Goal: Contribute content: Add original content to the website for others to see

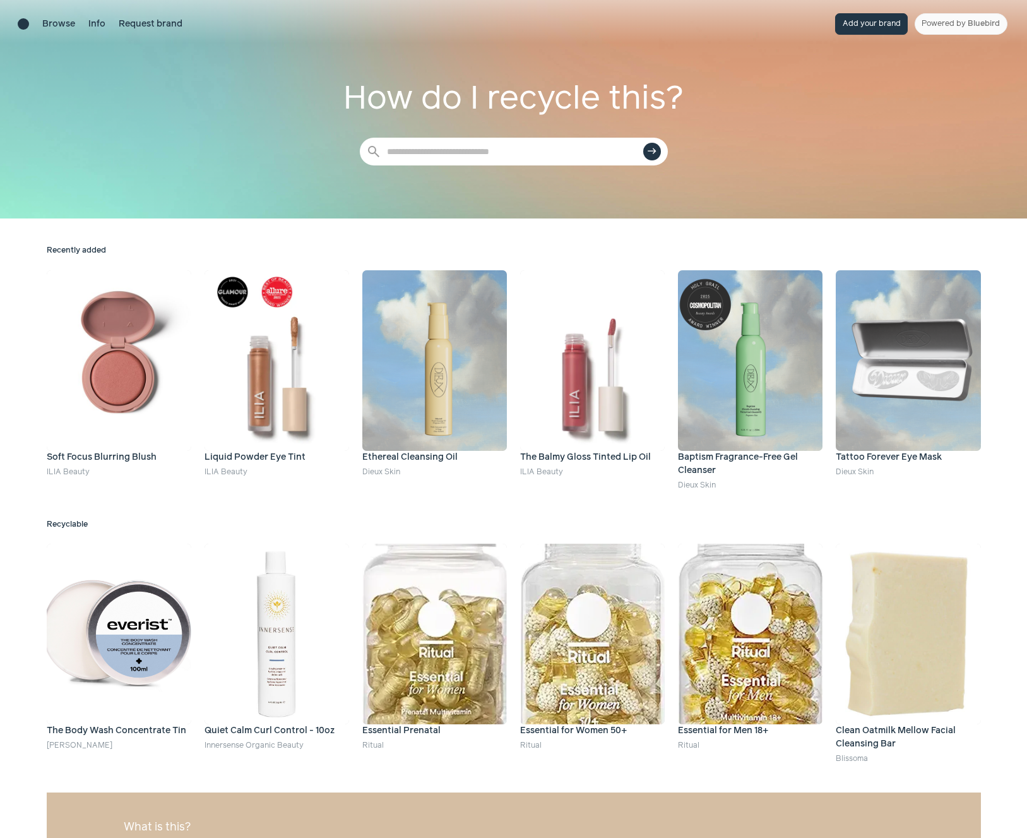
click at [871, 24] on button "Add your brand" at bounding box center [871, 23] width 73 height 21
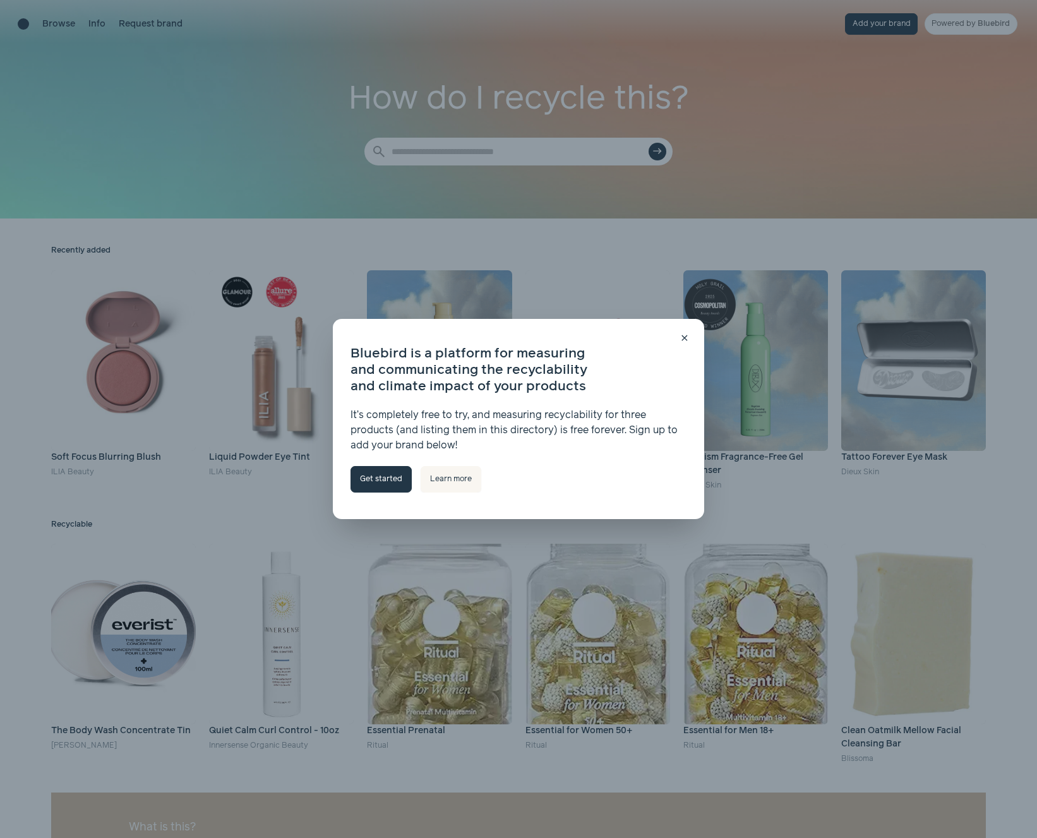
click at [385, 482] on link "Get started" at bounding box center [380, 479] width 61 height 27
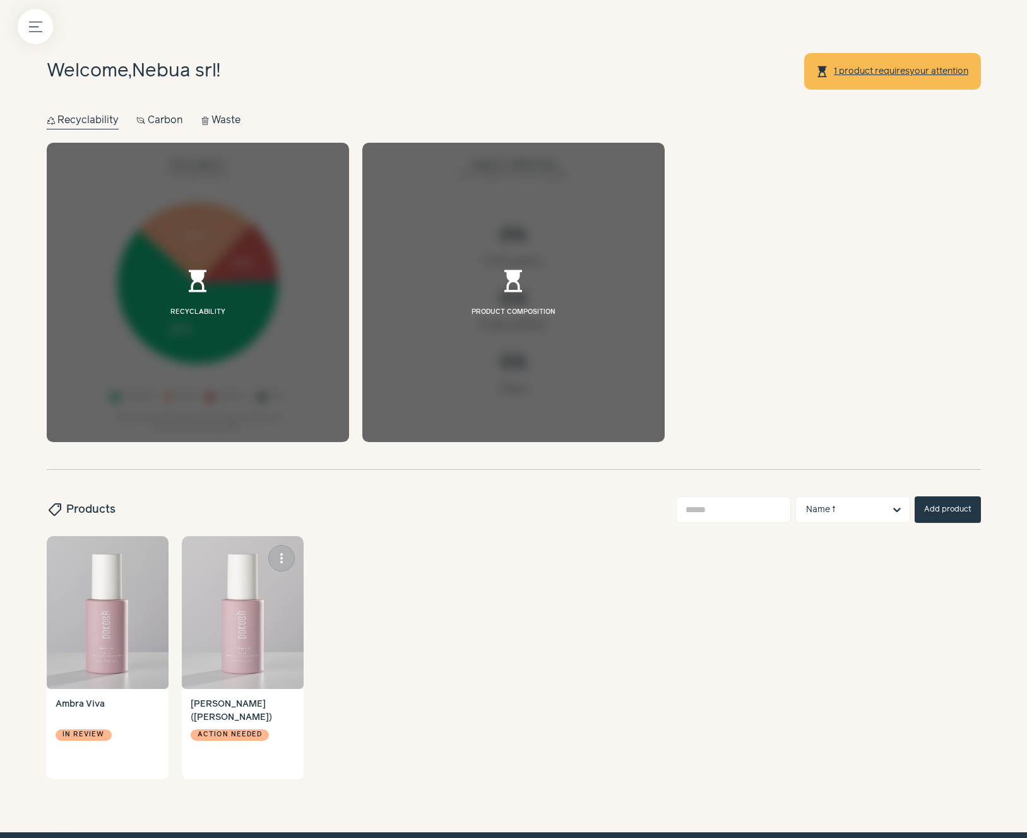
click at [258, 624] on img at bounding box center [243, 612] width 122 height 153
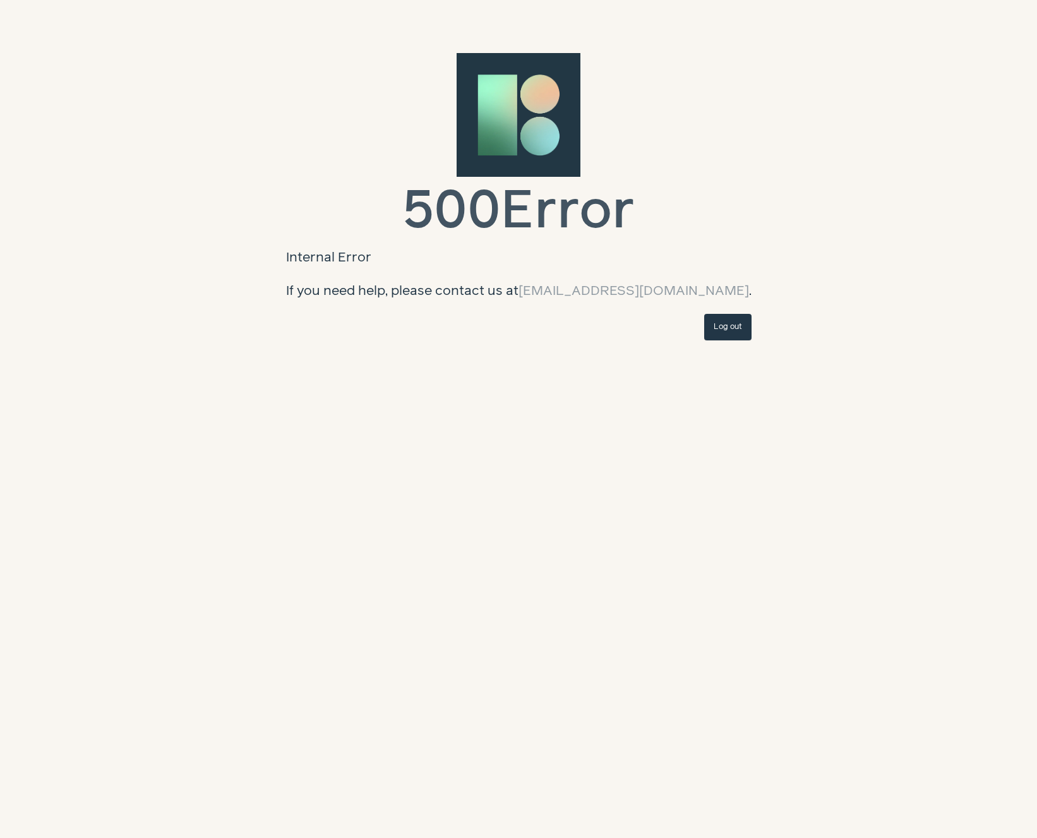
click at [193, 66] on div "500 Error Internal Error If you need help, please contact us at [EMAIL_ADDRESS]…" at bounding box center [518, 196] width 948 height 287
